Goal: Task Accomplishment & Management: Complete application form

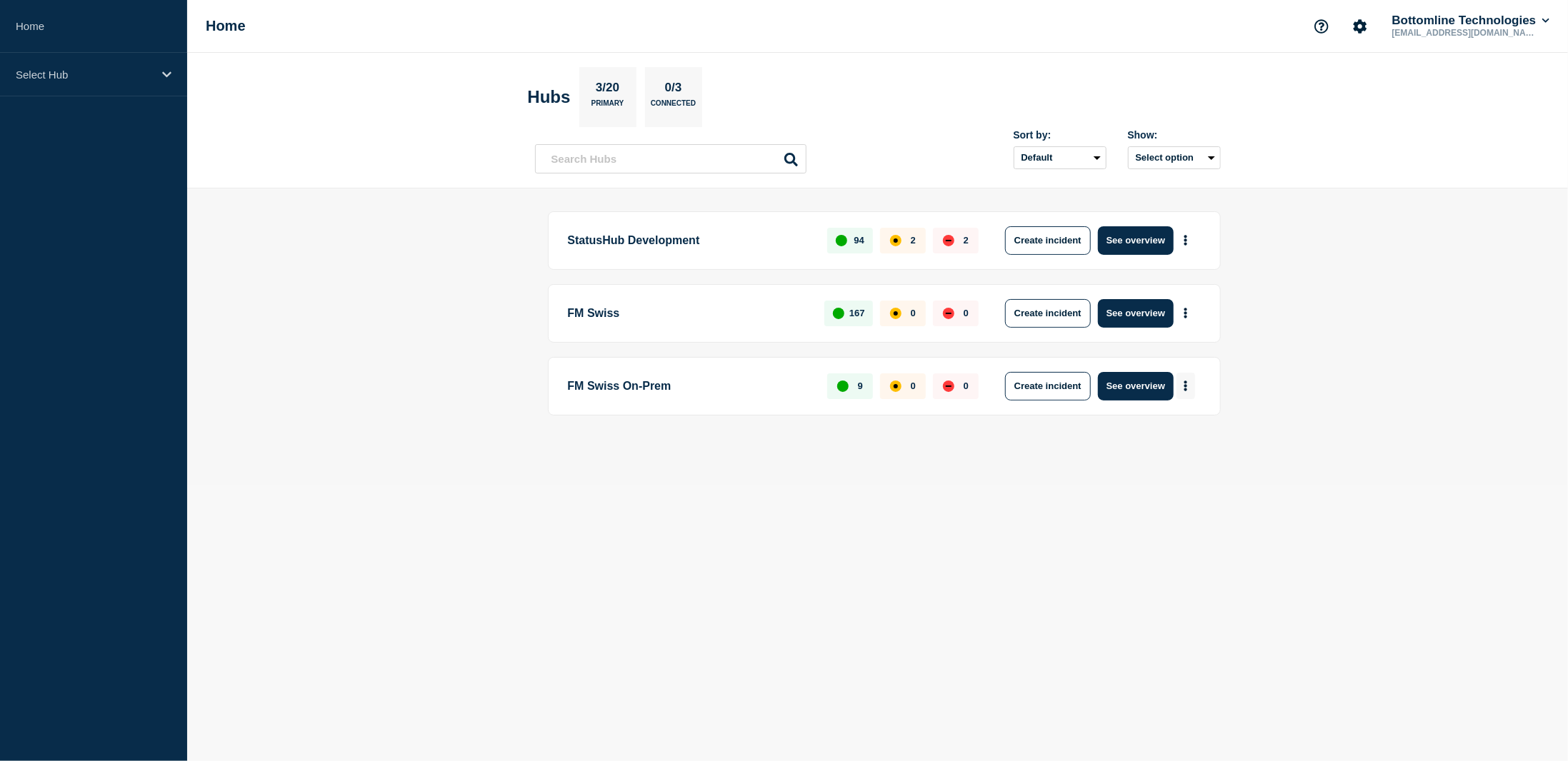
click at [1186, 385] on icon "More actions" at bounding box center [1185, 385] width 4 height 11
click at [1209, 429] on button "Create maintenance" at bounding box center [1180, 426] width 96 height 12
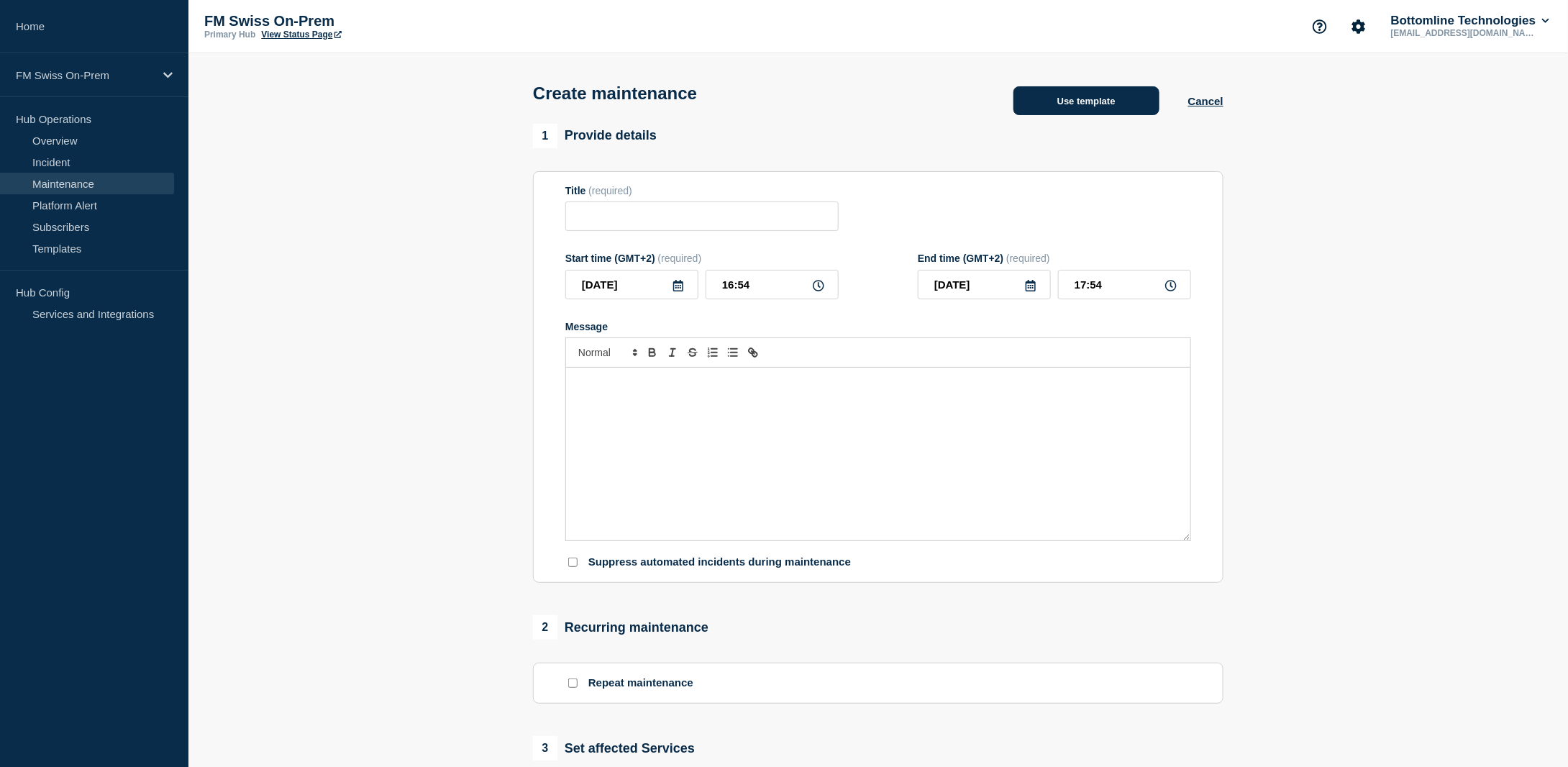
click at [1103, 108] on button "Use template" at bounding box center [1086, 101] width 146 height 29
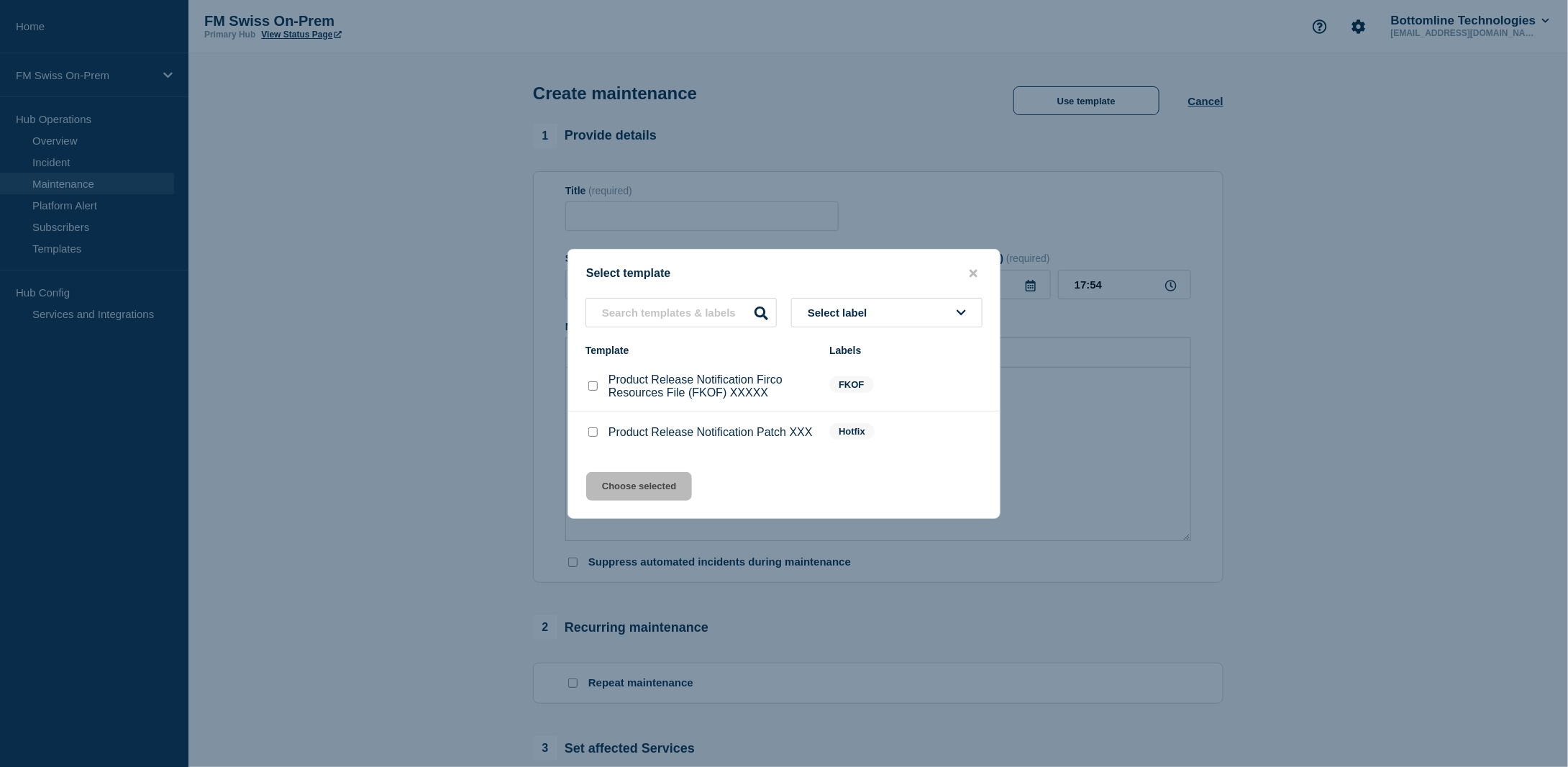
click at [593, 436] on input "Product Release Notification Patch XXX checkbox" at bounding box center [593, 432] width 10 height 10
checkbox input "true"
click at [632, 492] on button "Choose selected" at bounding box center [638, 487] width 105 height 29
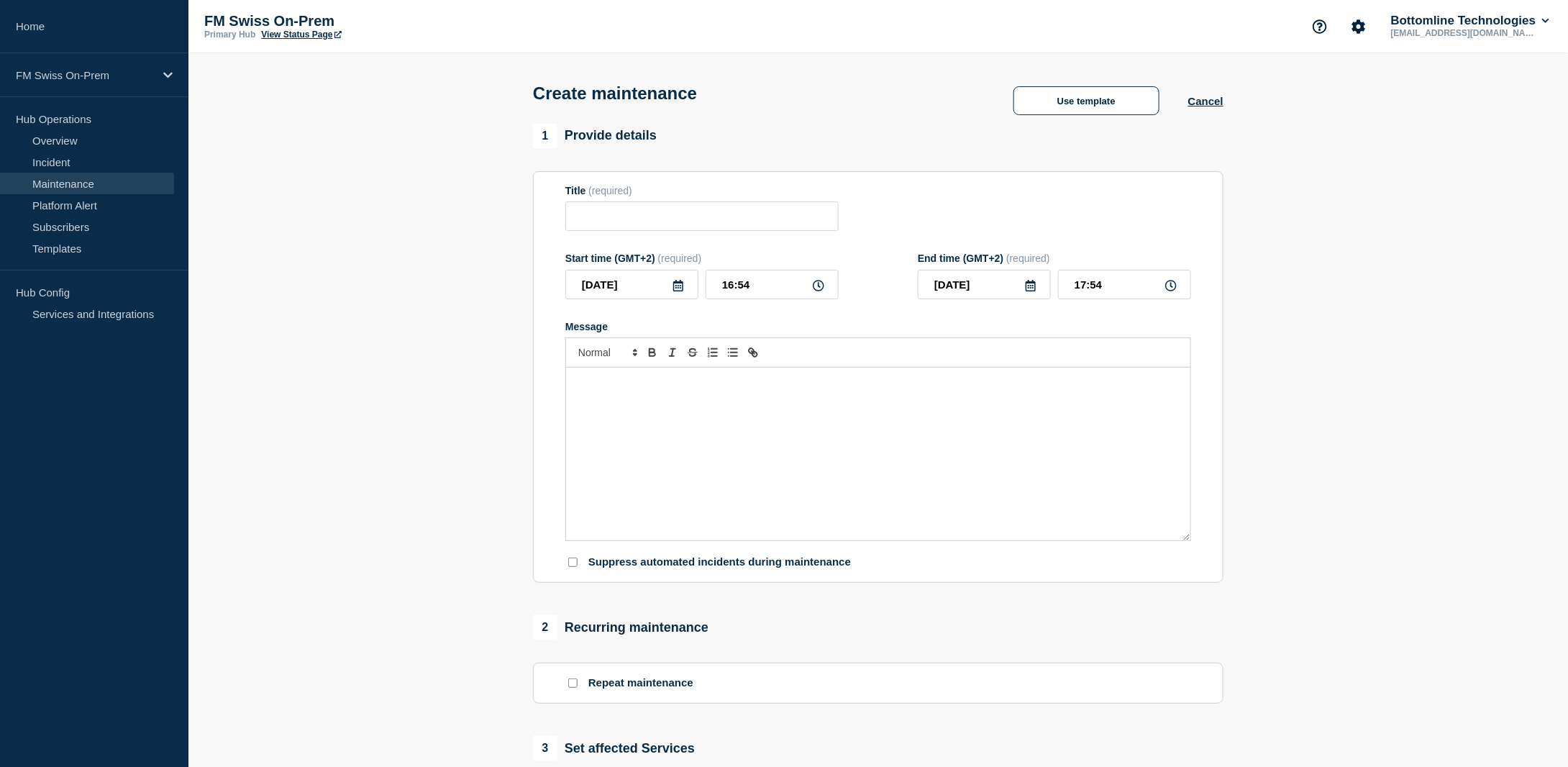
type input "Product Release Notification Patch XXX"
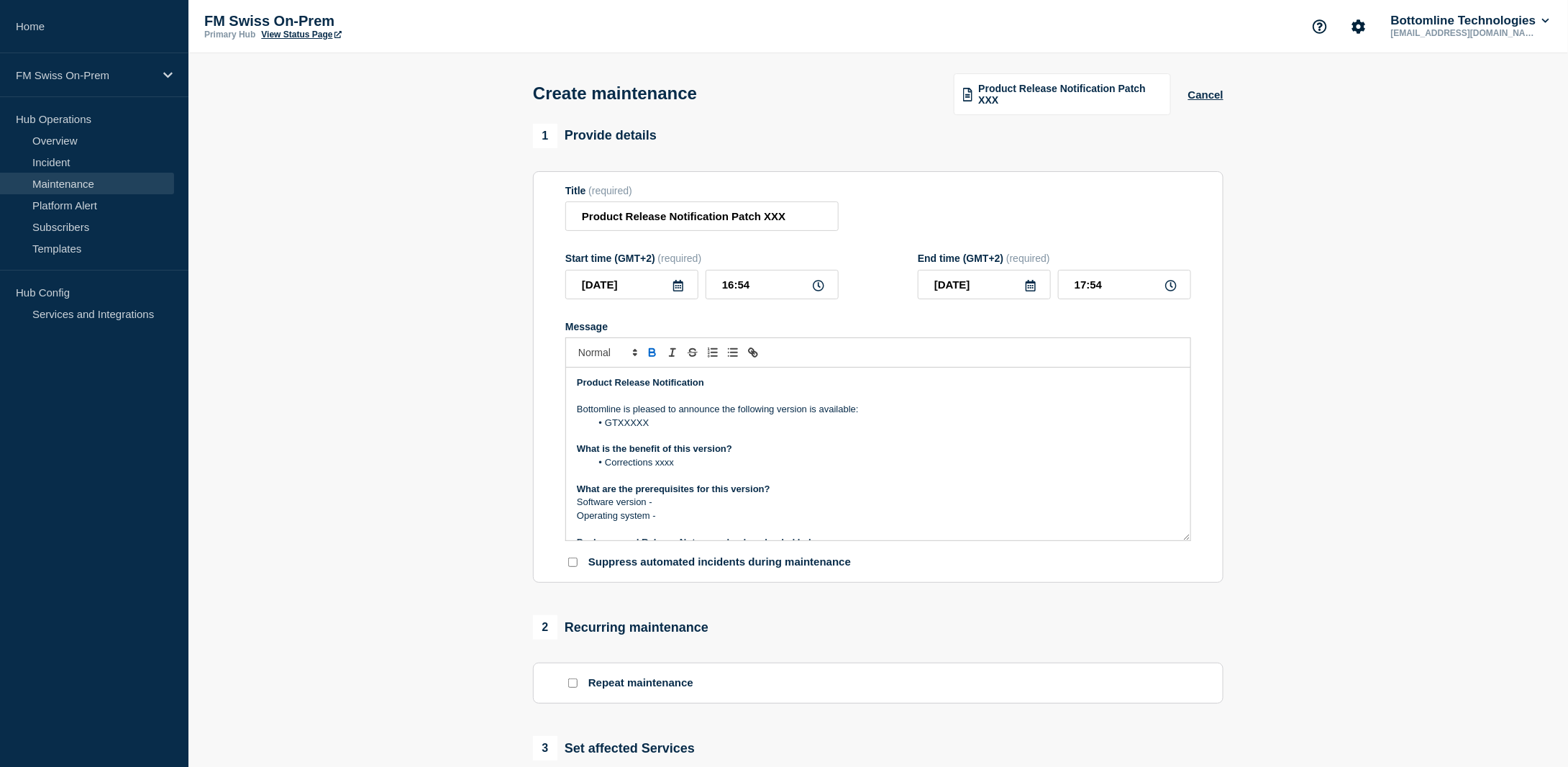
click at [656, 432] on p "Message" at bounding box center [877, 435] width 603 height 13
drag, startPoint x: 656, startPoint y: 424, endPoint x: 608, endPoint y: 428, distance: 48.2
click at [607, 428] on li "GTXXXXX" at bounding box center [885, 423] width 589 height 13
drag, startPoint x: 613, startPoint y: 426, endPoint x: 623, endPoint y: 469, distance: 44.1
click at [614, 426] on li "GGTExchange Thin Client Hotfix [TECHNICAL_ID]" at bounding box center [885, 423] width 589 height 13
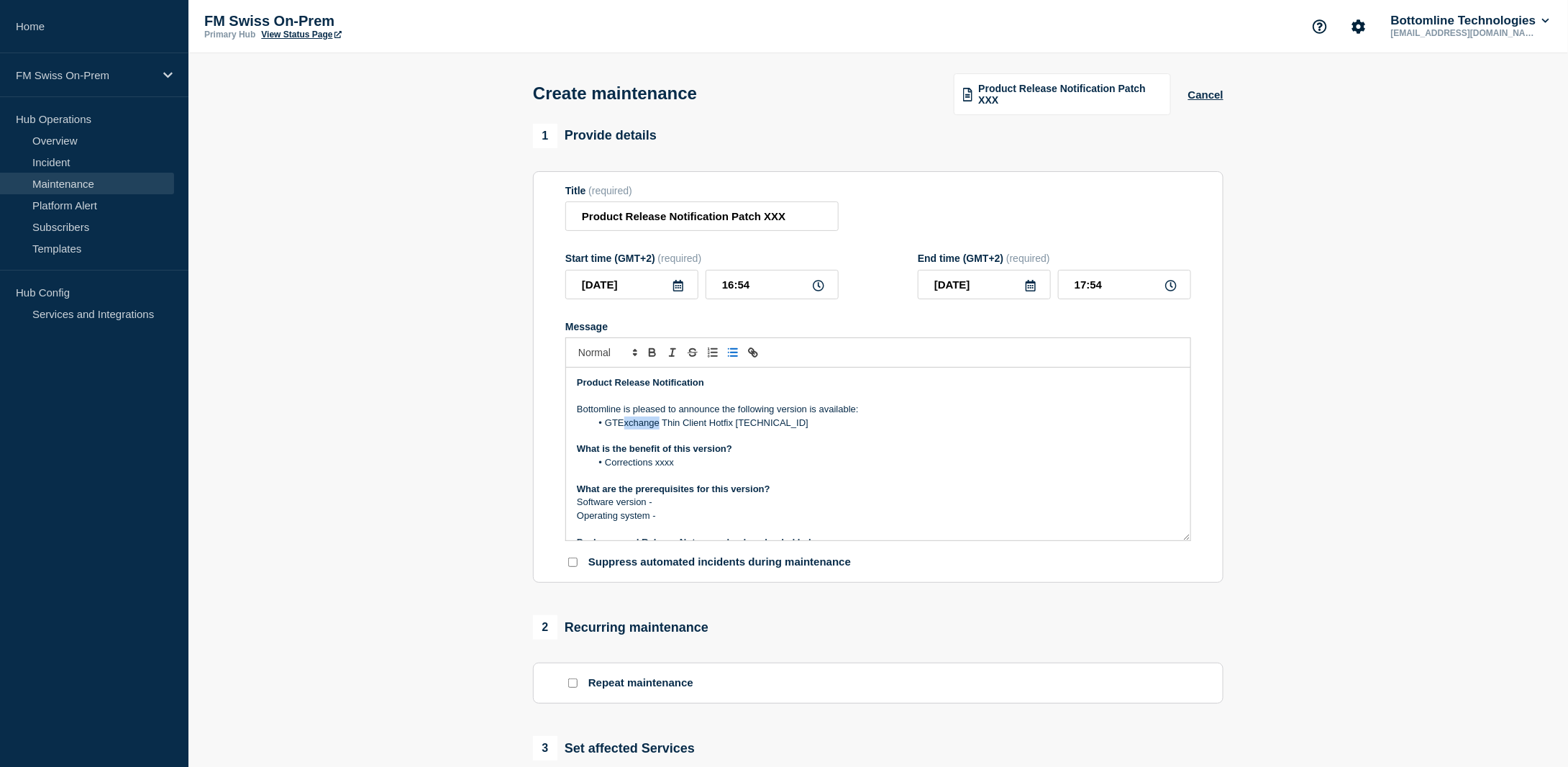
drag, startPoint x: 658, startPoint y: 426, endPoint x: 622, endPoint y: 417, distance: 37.1
click at [622, 420] on li "GTExchange Thin Client Hotfix [TECHNICAL_ID]" at bounding box center [885, 423] width 589 height 13
click at [699, 424] on li "GTX Thin Client Hotfix [TECHNICAL_ID]" at bounding box center [885, 423] width 589 height 13
drag, startPoint x: 715, startPoint y: 425, endPoint x: 605, endPoint y: 430, distance: 110.1
click at [605, 429] on li "GTX Thin Client [TECHNICAL_ID]" at bounding box center [885, 423] width 589 height 13
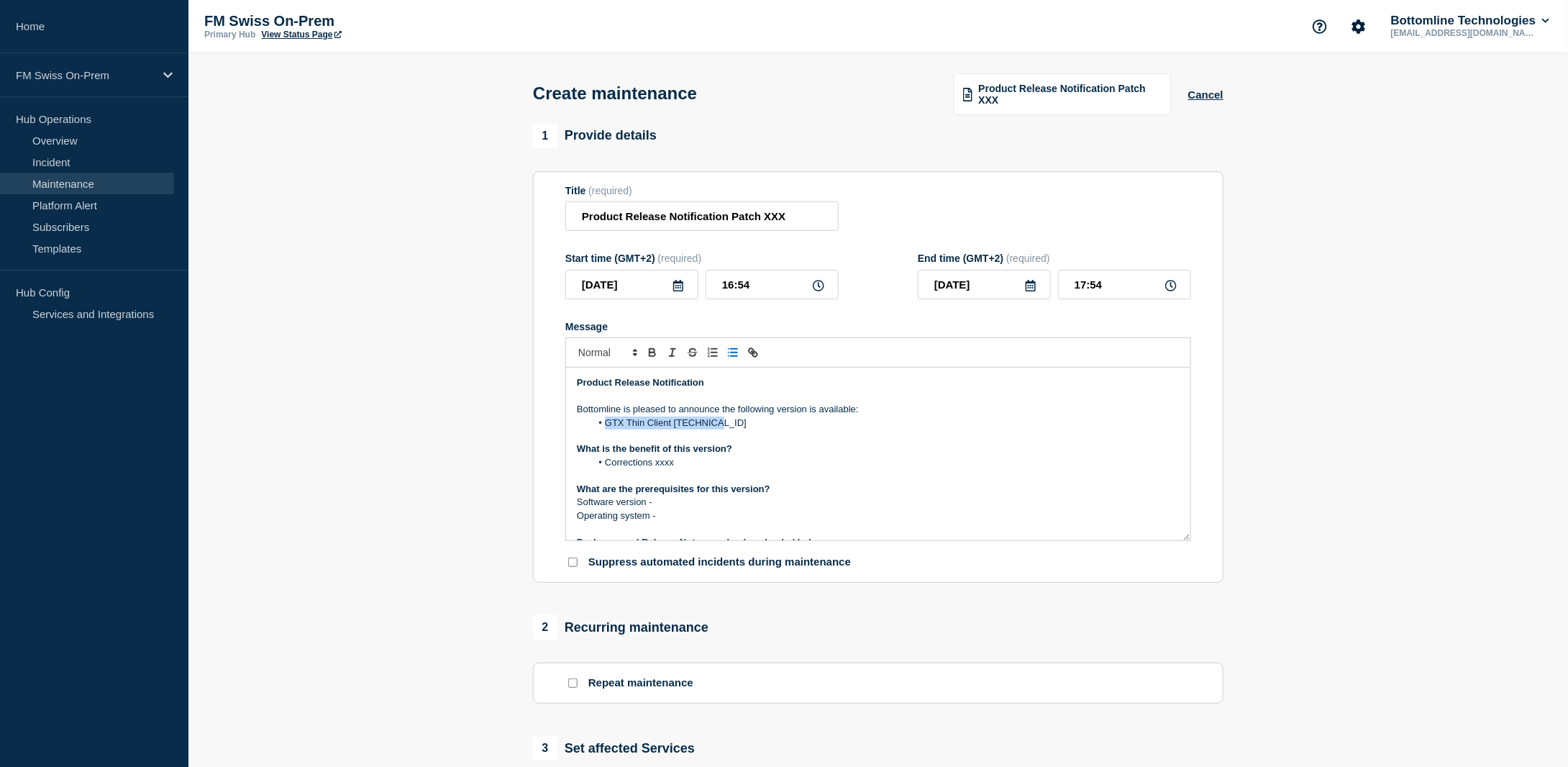
copy li "GTX Thin Client [TECHNICAL_ID]"
drag, startPoint x: 734, startPoint y: 221, endPoint x: 874, endPoint y: 225, distance: 140.1
click at [874, 225] on div "Title (required) Product Release Notification Patch XXX" at bounding box center [878, 208] width 626 height 46
paste input "GTX Thin Client [TECHNICAL_ID]"
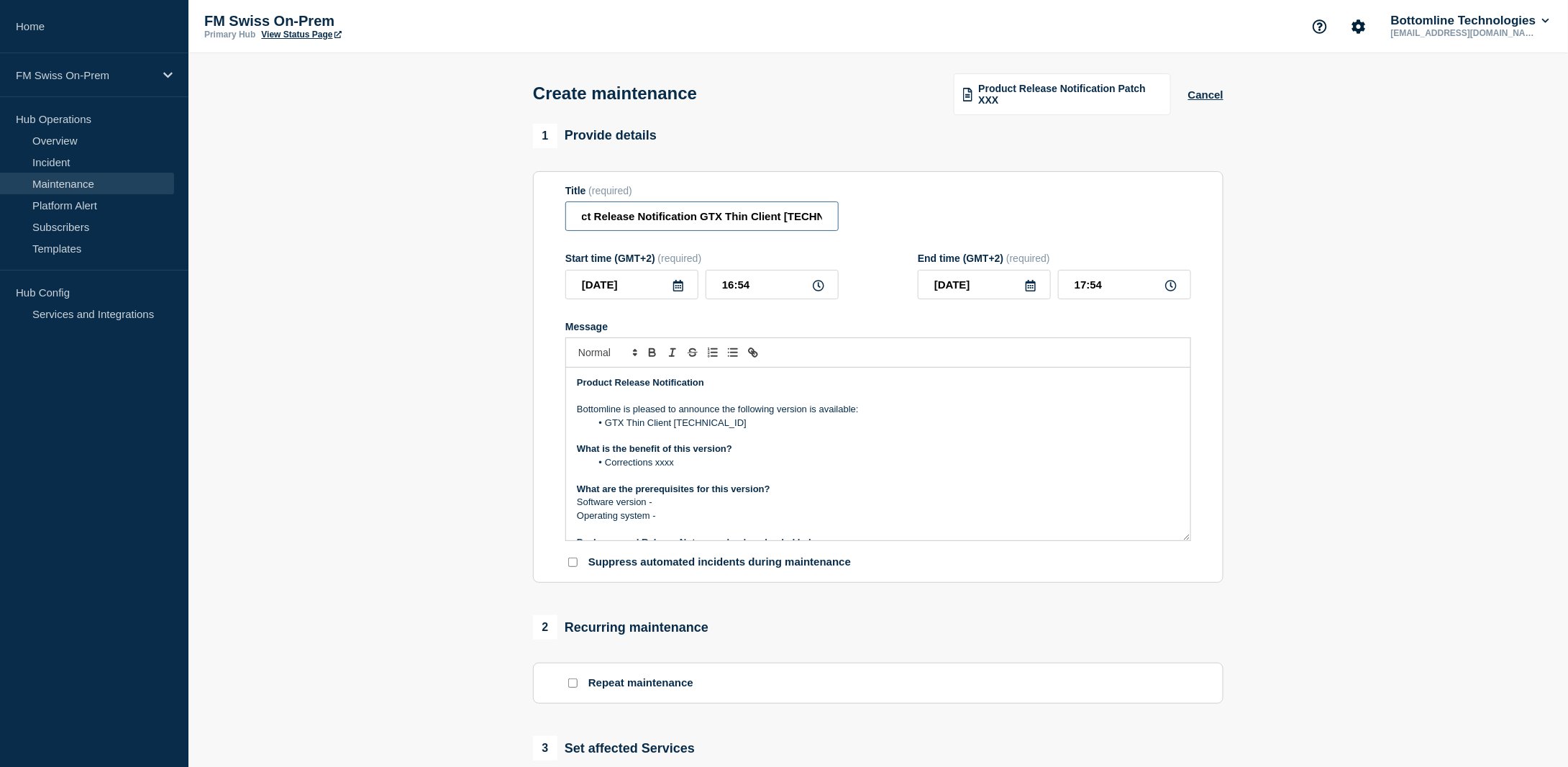
type input "Product Release Notification GTX Thin Client [TECHNICAL_ID]"
drag, startPoint x: 660, startPoint y: 517, endPoint x: 547, endPoint y: 452, distance: 130.4
click at [547, 452] on section "Title (required) Product Release Notification GTX Thin Client [TECHNICAL_ID] St…" at bounding box center [878, 377] width 691 height 412
click at [633, 464] on span "Message" at bounding box center [633, 462] width 0 height 13
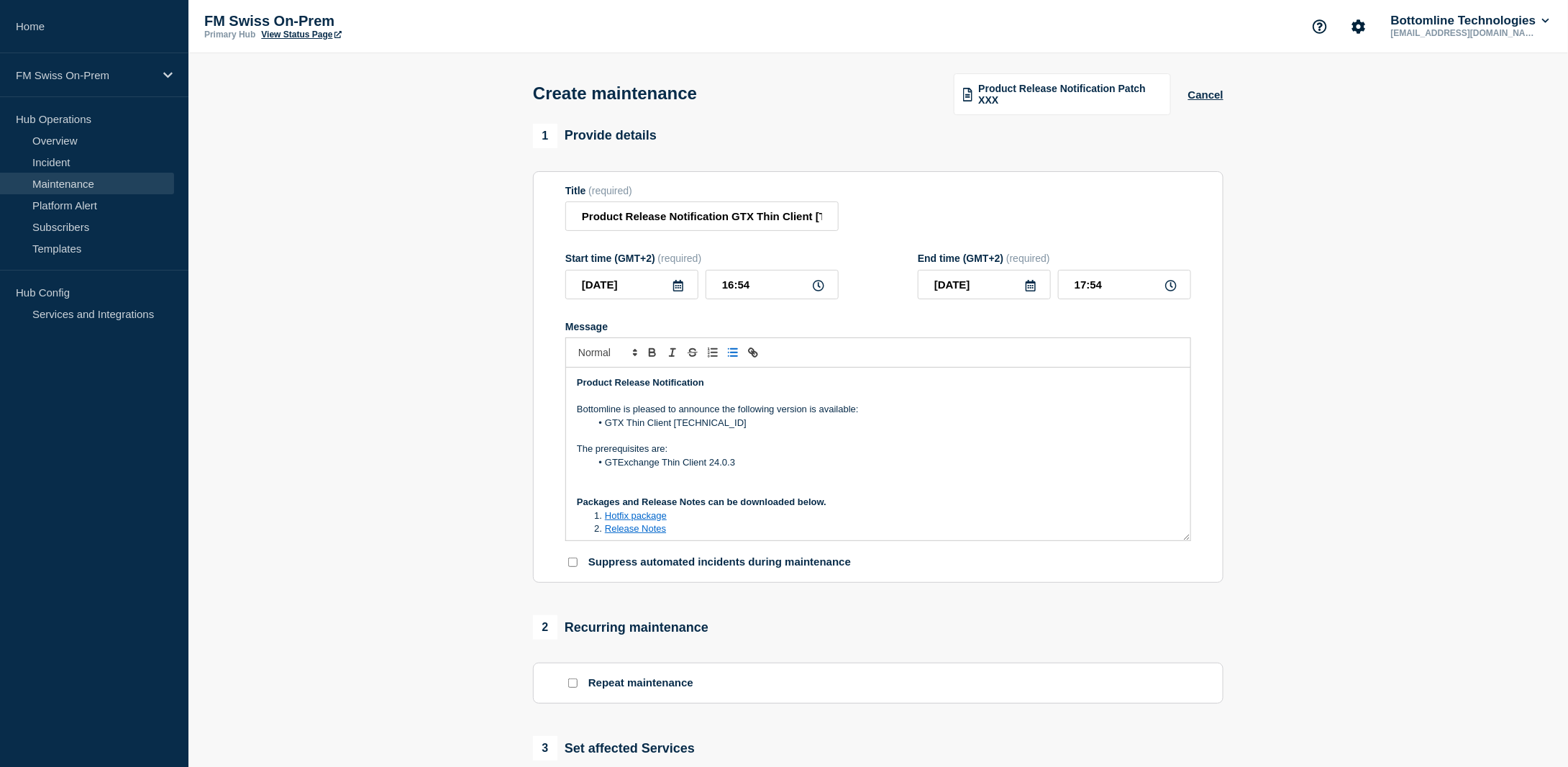
scroll to position [72, 0]
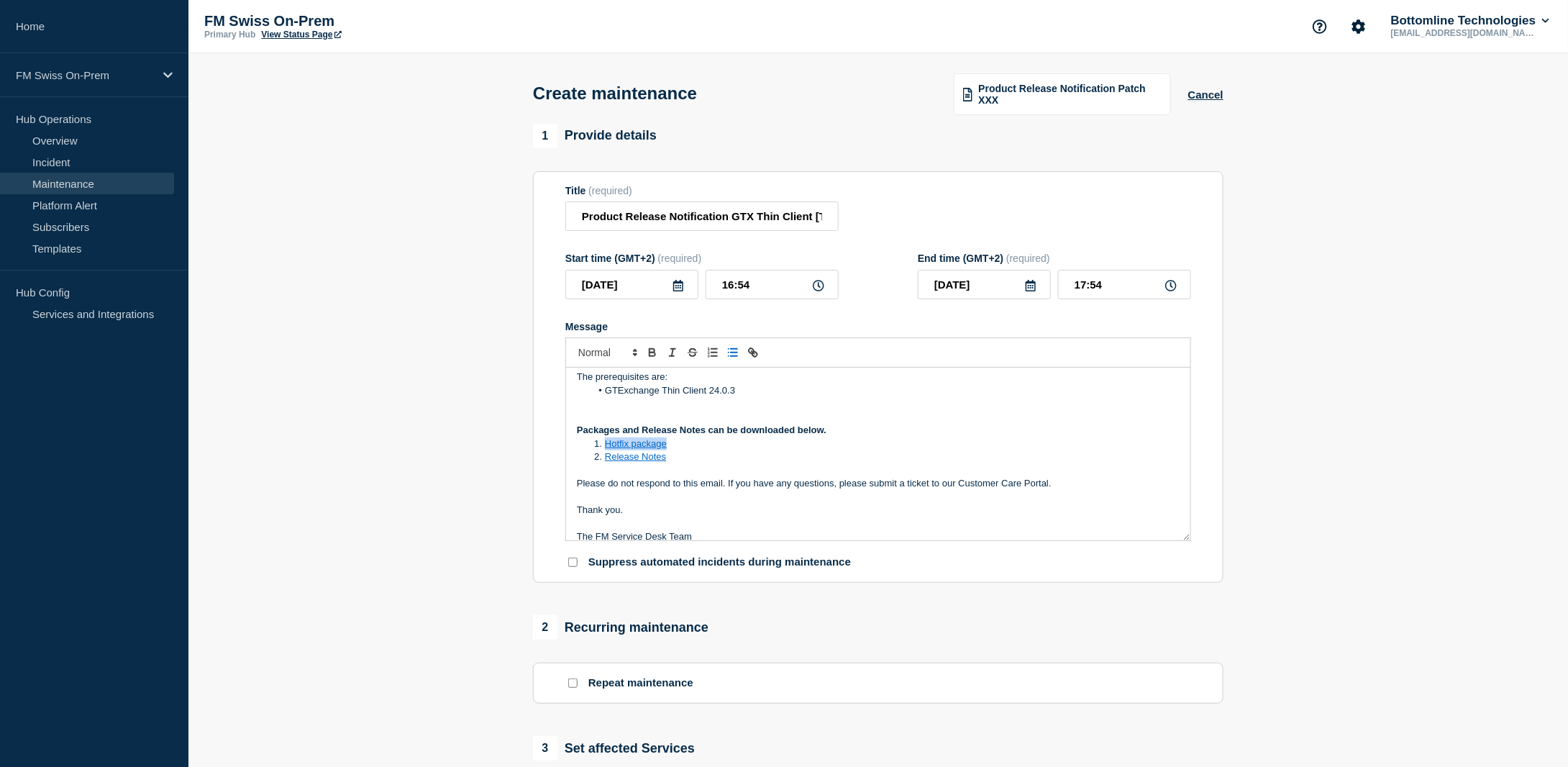
drag, startPoint x: 668, startPoint y: 445, endPoint x: 606, endPoint y: 449, distance: 62.1
click at [606, 449] on li "Hotfix package" at bounding box center [885, 443] width 589 height 13
drag, startPoint x: 753, startPoint y: 450, endPoint x: 606, endPoint y: 452, distance: 147.0
click at [606, 451] on li "UftcUpdate-GTX-[TECHNICAL_ID].tar.gz" at bounding box center [885, 443] width 589 height 13
click at [754, 347] on button "Toggle link" at bounding box center [753, 353] width 20 height 17
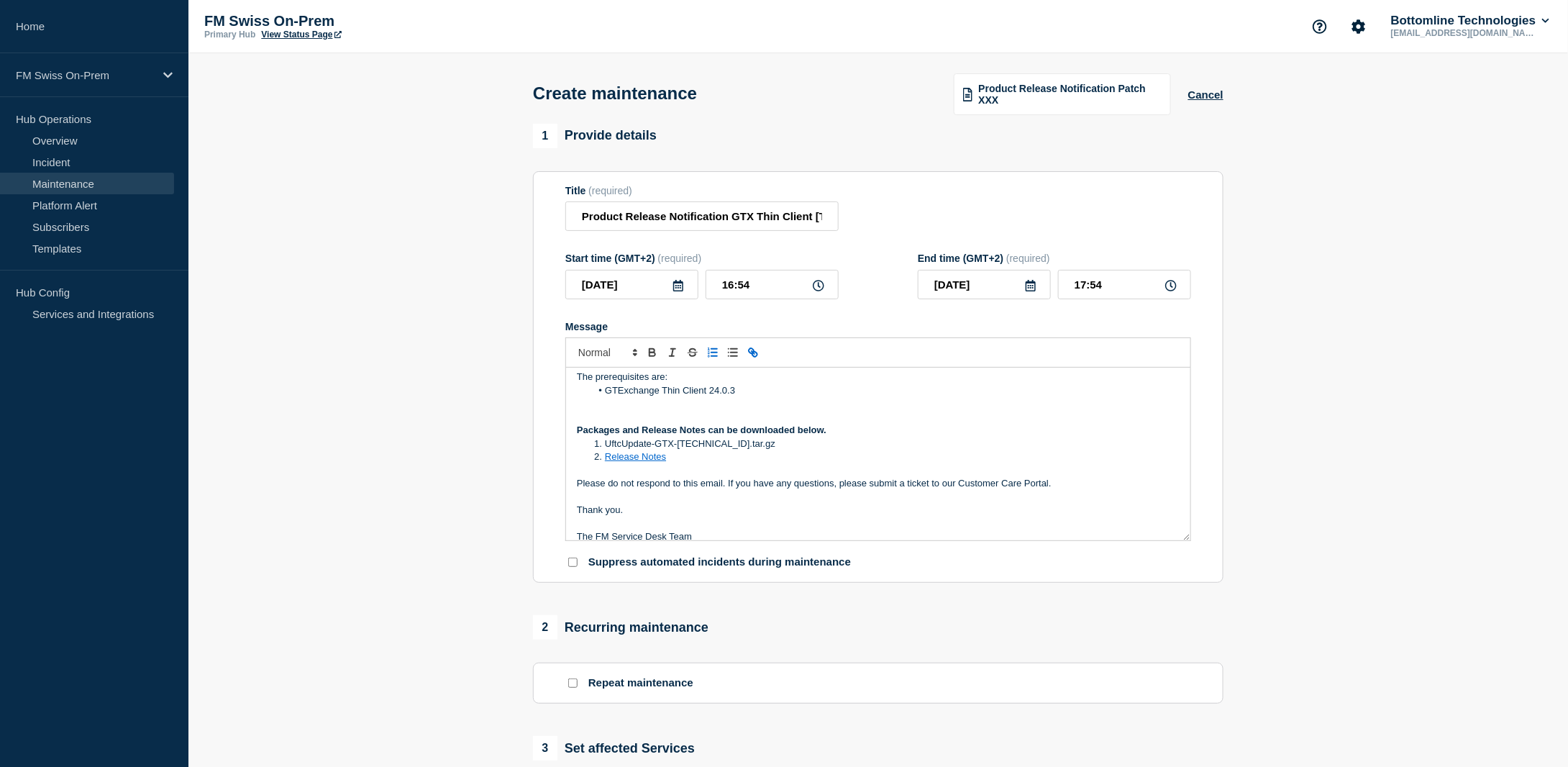
click at [754, 349] on icon "Toggle link" at bounding box center [753, 352] width 13 height 13
paste input "[URL][DOMAIN_NAME]"
click at [764, 472] on link at bounding box center [756, 469] width 33 height 11
click at [684, 467] on p "Message" at bounding box center [877, 470] width 603 height 13
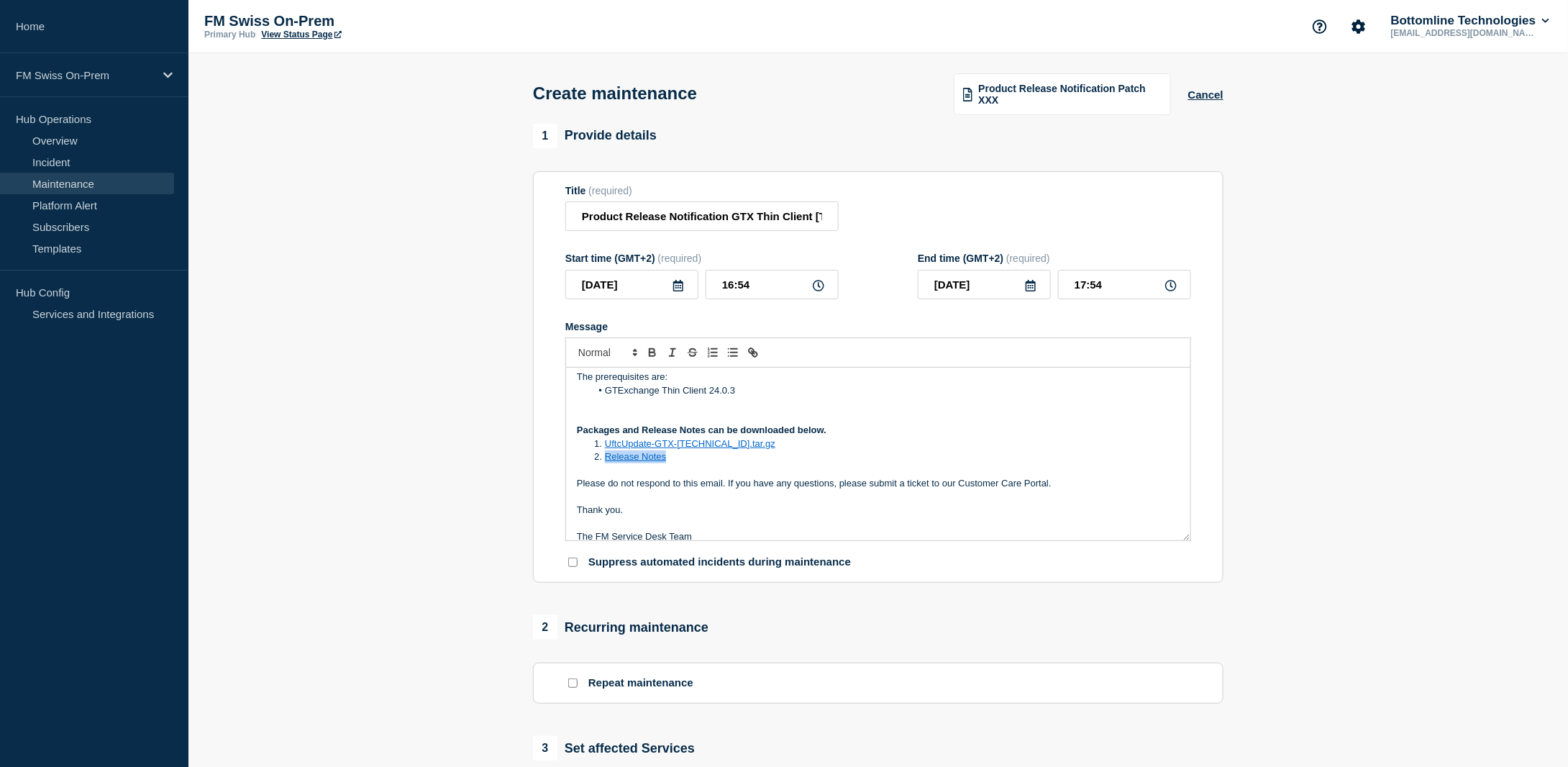
drag, startPoint x: 678, startPoint y: 459, endPoint x: 606, endPoint y: 464, distance: 72.2
click at [606, 463] on li "Release Notes" at bounding box center [885, 457] width 589 height 13
drag, startPoint x: 754, startPoint y: 457, endPoint x: 607, endPoint y: 463, distance: 147.1
click at [605, 461] on li "RLN-GTX-ThinClient-[TECHNICAL_ID].pdf" at bounding box center [885, 457] width 589 height 13
click at [752, 352] on icon "Toggle link" at bounding box center [751, 350] width 5 height 5
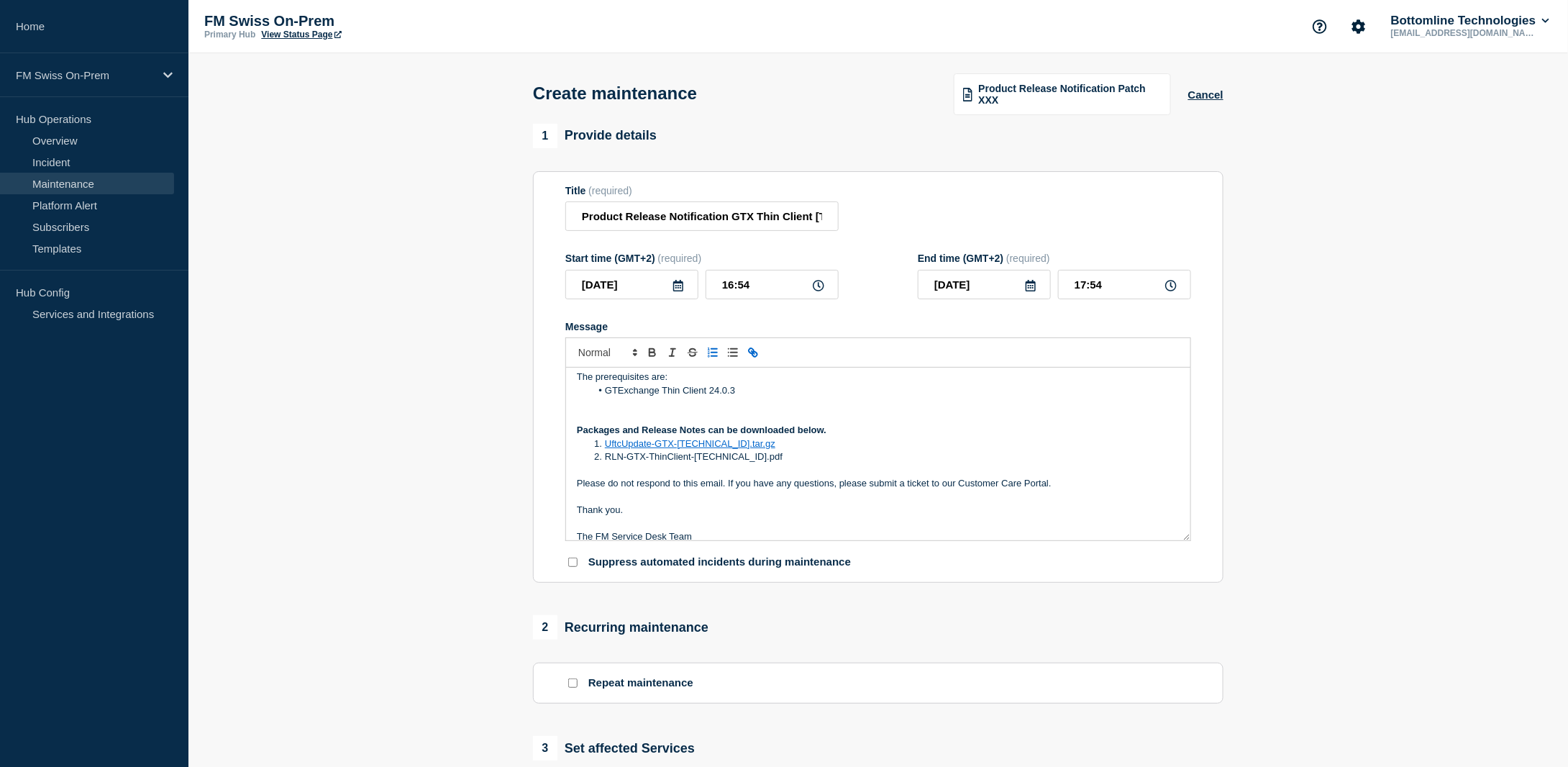
click at [752, 352] on icon "Toggle link" at bounding box center [751, 350] width 5 height 5
paste input "[URL][DOMAIN_NAME]"
type input "[URL][DOMAIN_NAME]"
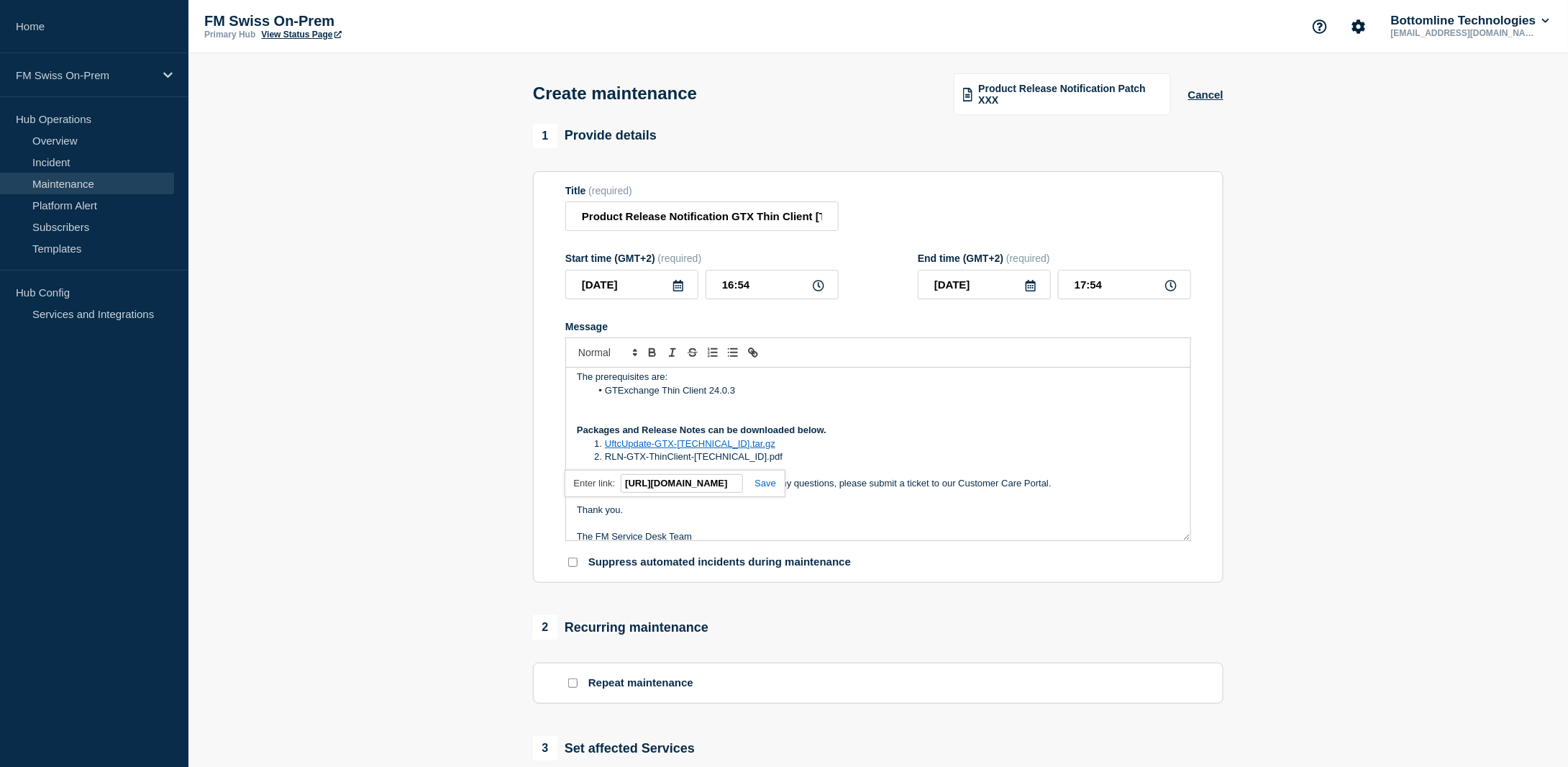
click at [767, 487] on link at bounding box center [759, 483] width 33 height 11
click at [477, 501] on section "1 Provide details Title (required) Product Release Notification GTX Thin Client…" at bounding box center [878, 623] width 1380 height 998
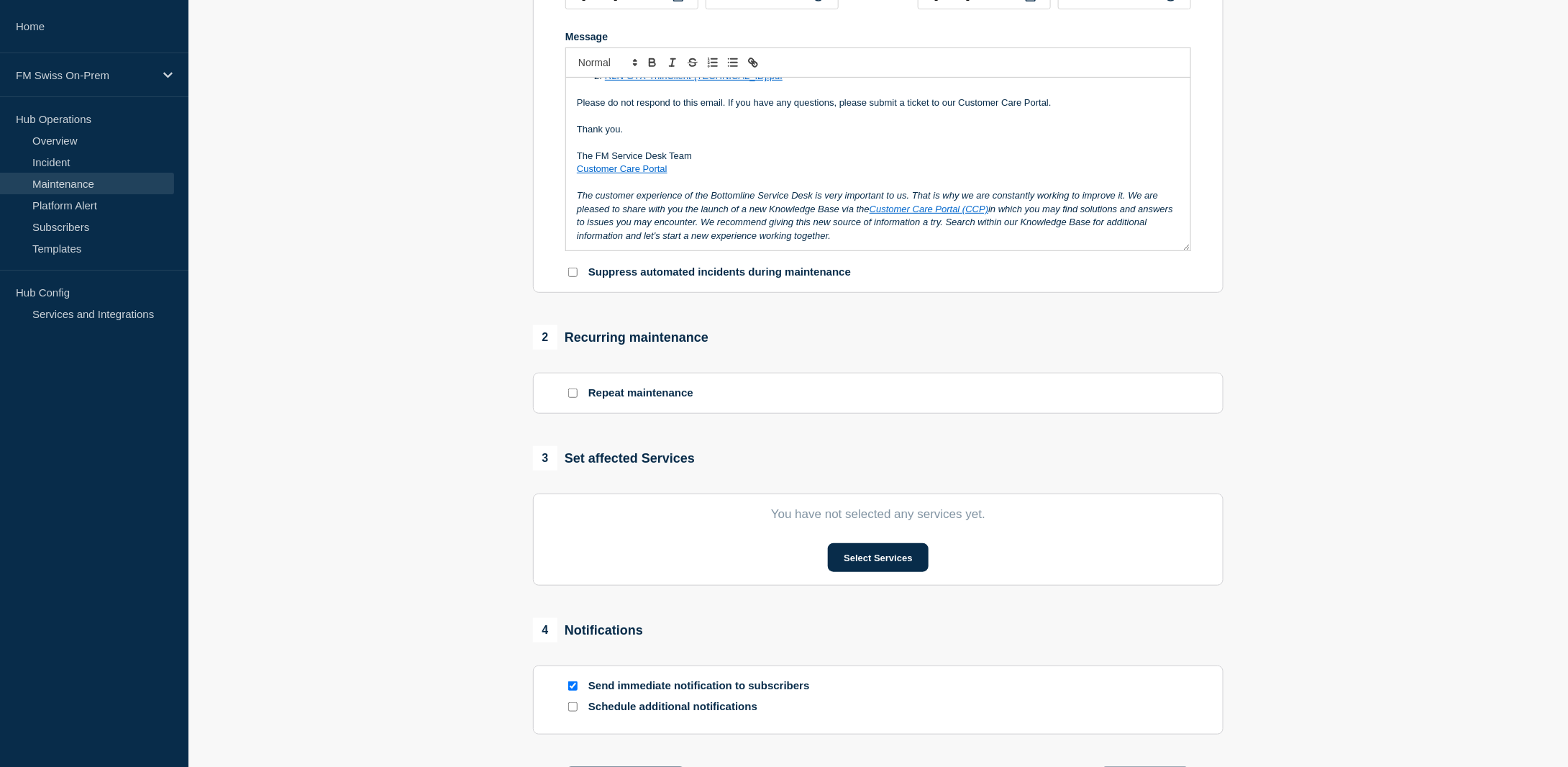
scroll to position [360, 0]
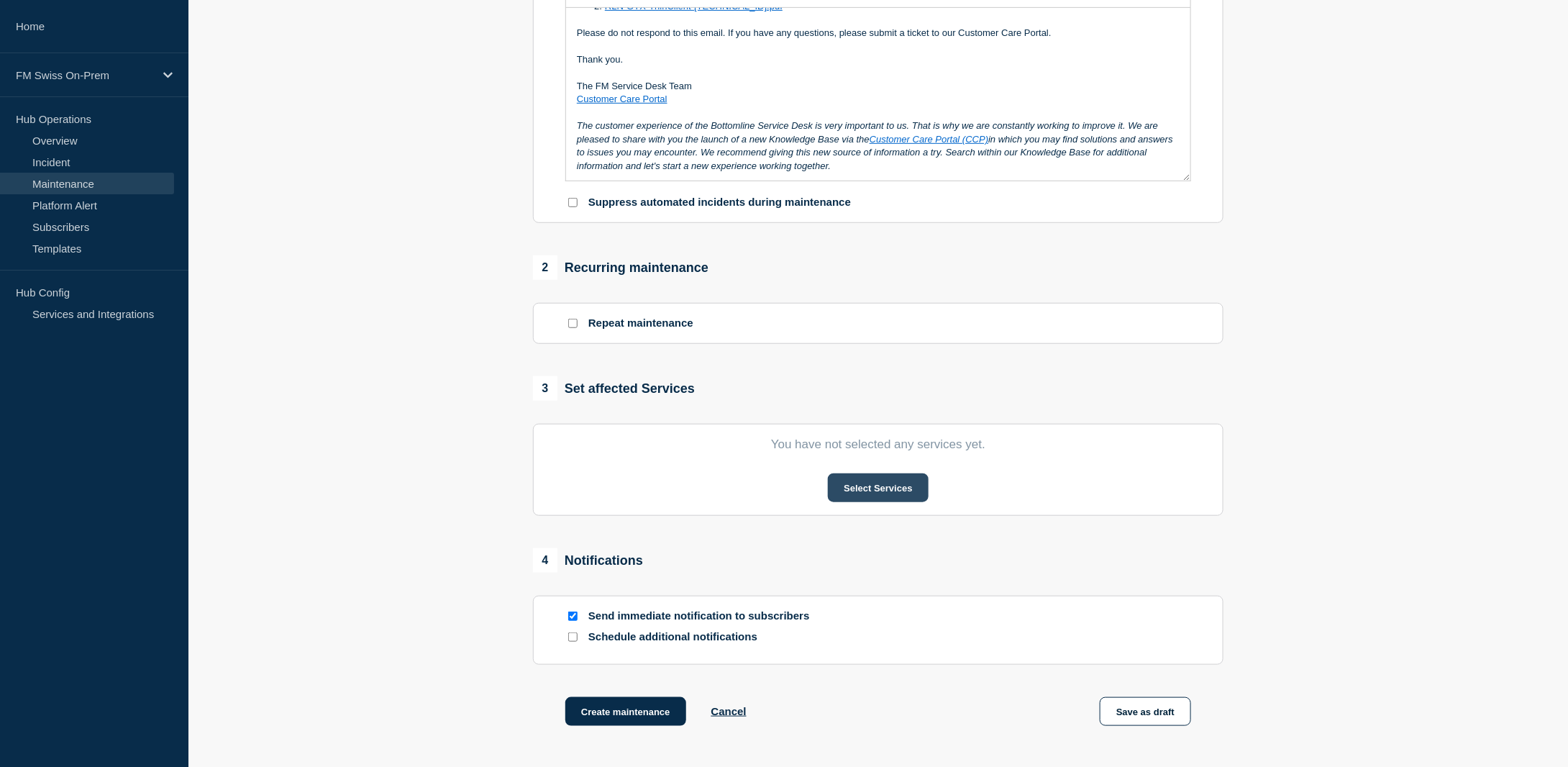
click at [879, 494] on button "Select Services" at bounding box center [877, 487] width 100 height 29
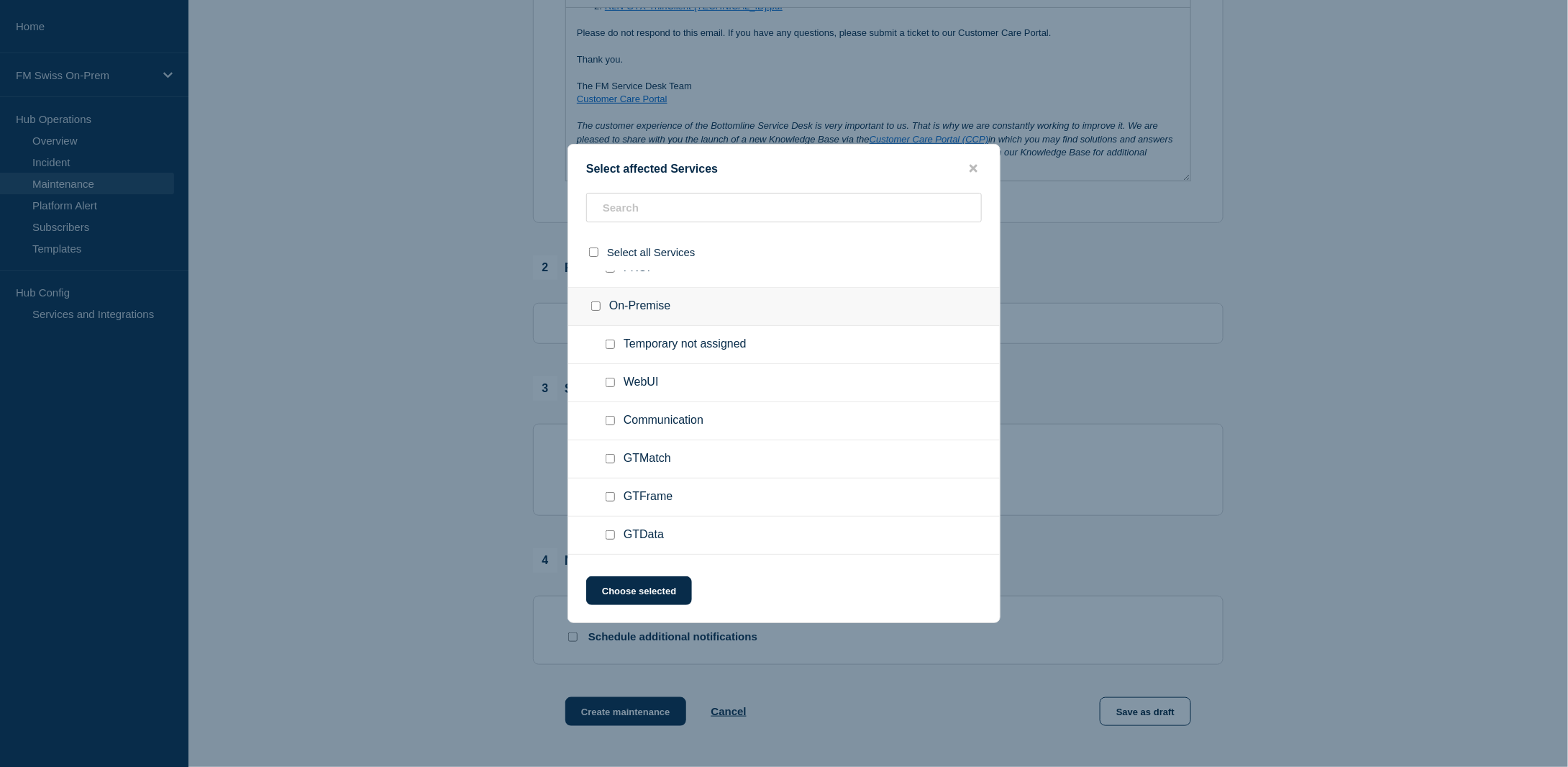
scroll to position [128, 0]
click at [610, 504] on input "GTExchange checkbox" at bounding box center [610, 505] width 10 height 10
checkbox input "true"
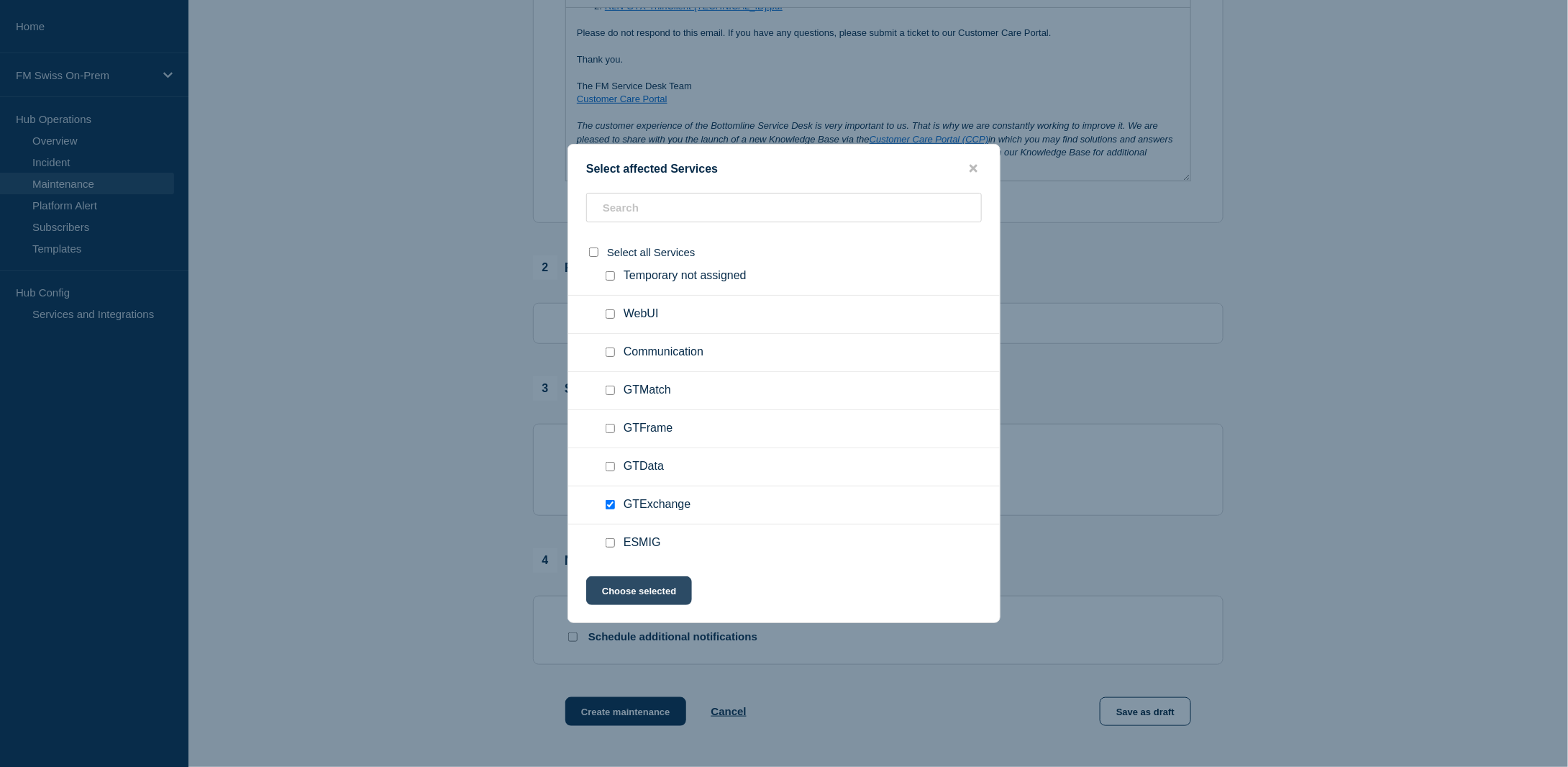
click at [645, 588] on button "Choose selected" at bounding box center [638, 591] width 105 height 29
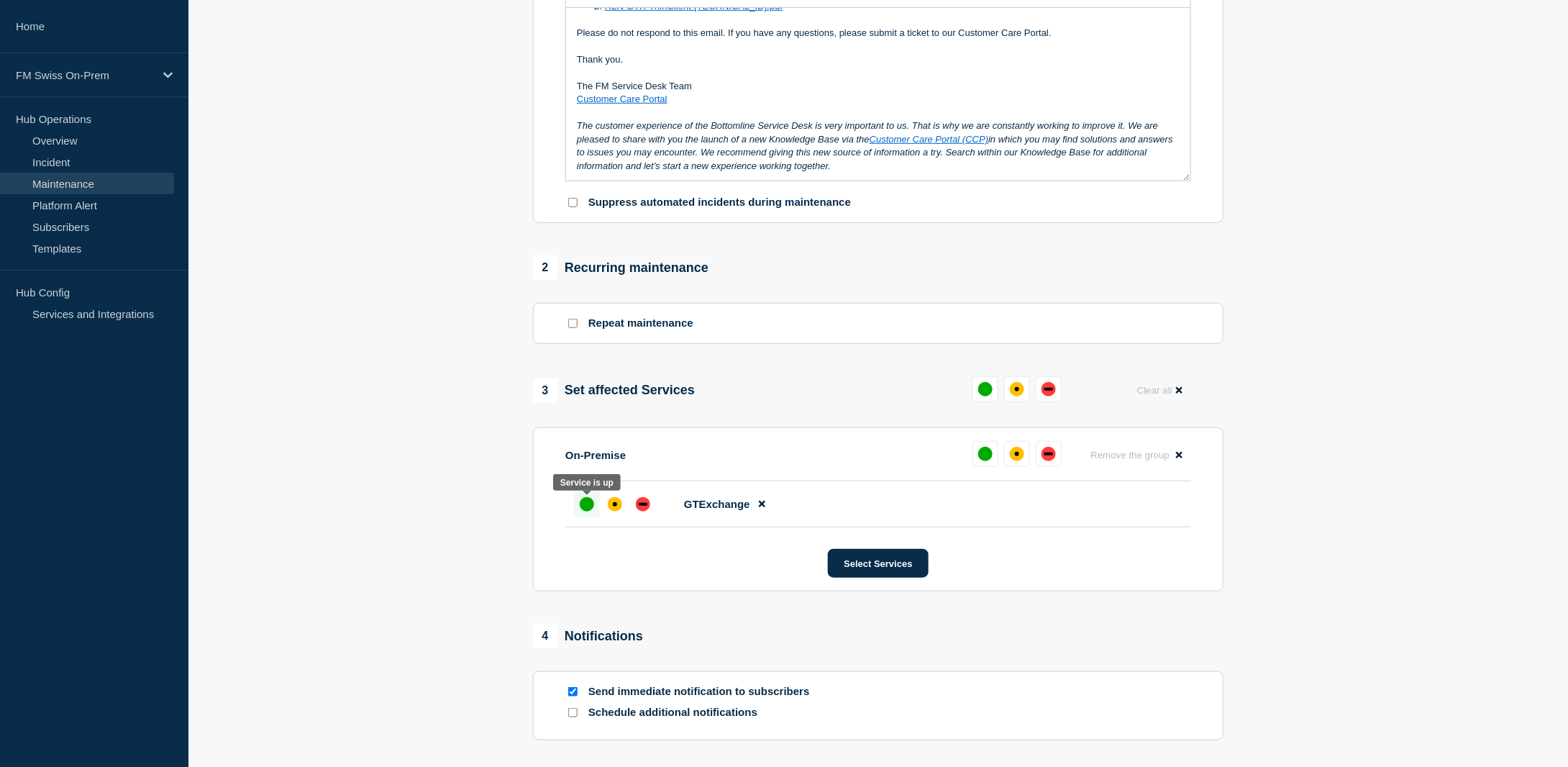
click at [585, 511] on div "up" at bounding box center [586, 504] width 15 height 15
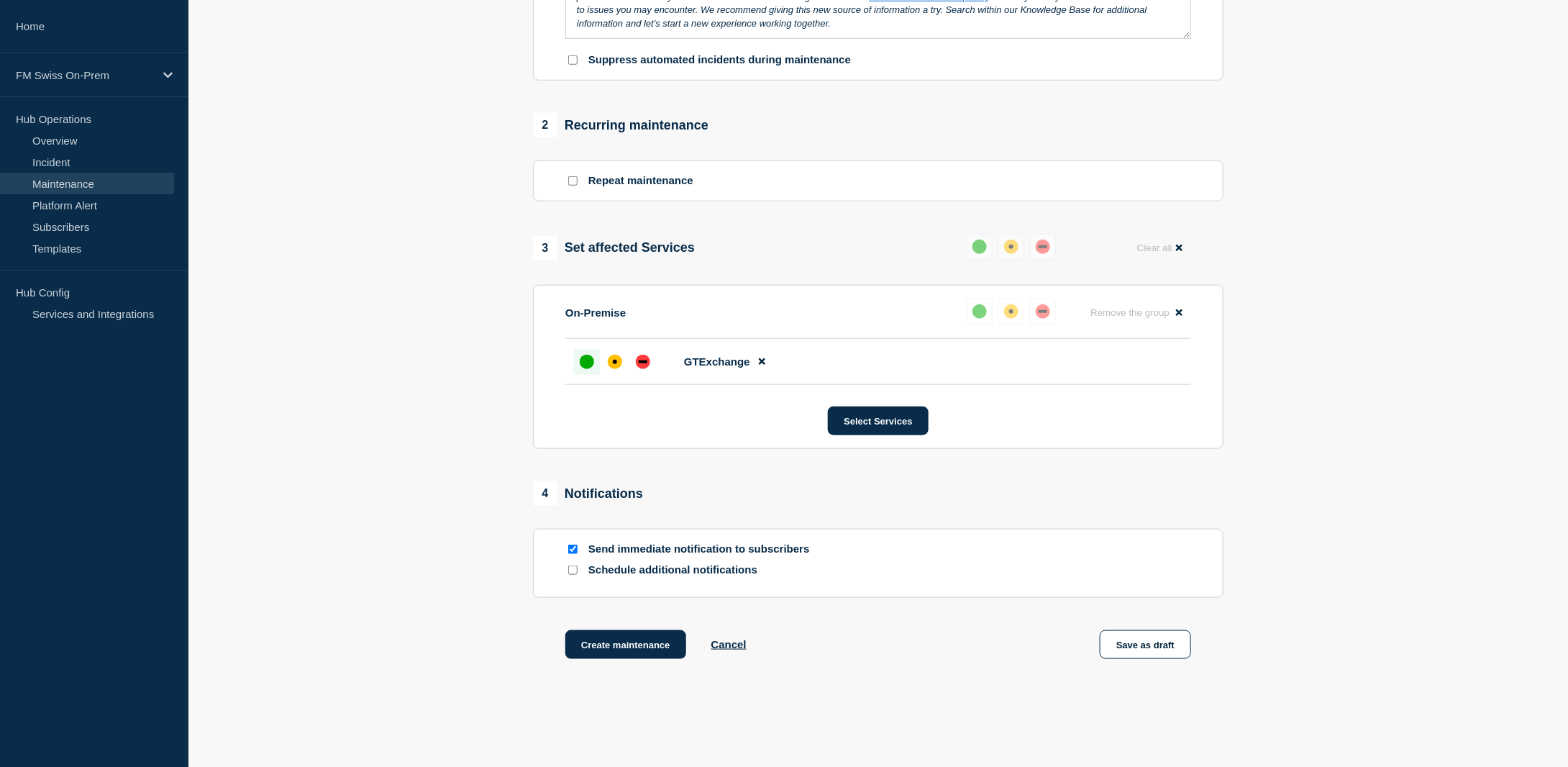
scroll to position [504, 0]
click at [607, 650] on button "Create maintenance" at bounding box center [626, 643] width 121 height 29
